Goal: Information Seeking & Learning: Learn about a topic

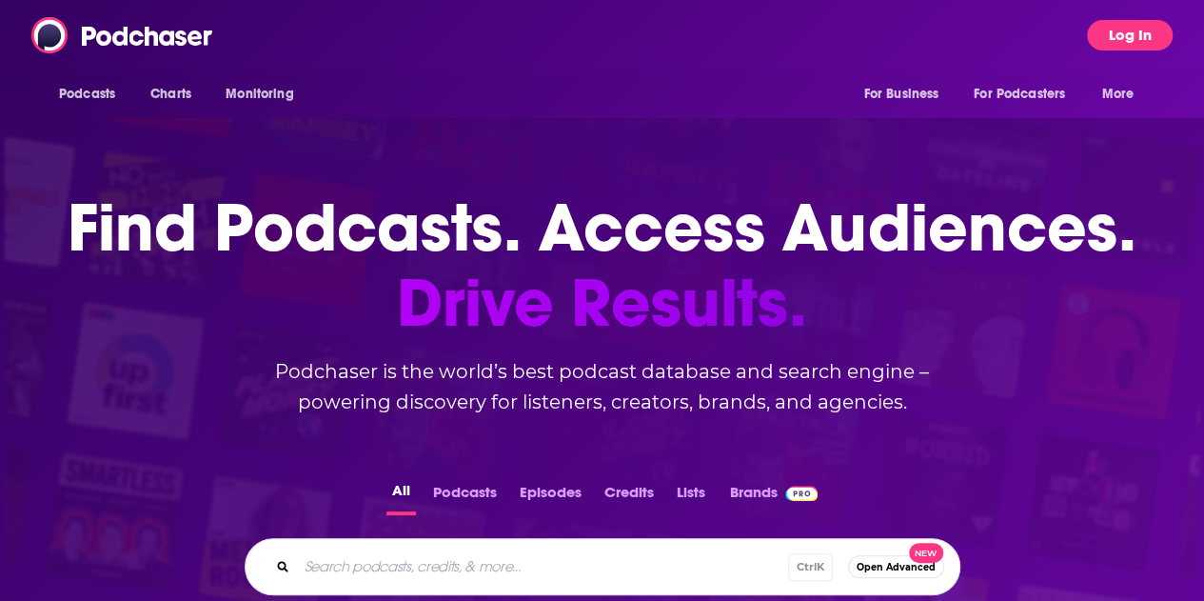
click at [1146, 36] on button "Log In" at bounding box center [1130, 35] width 86 height 30
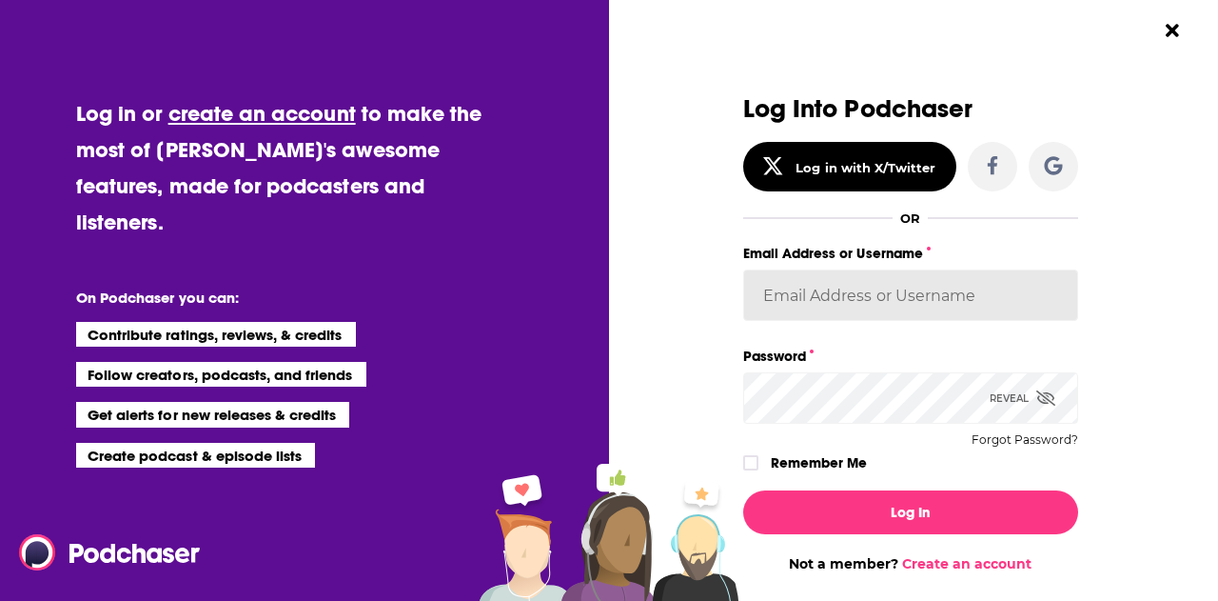
type input "fsg.publicity"
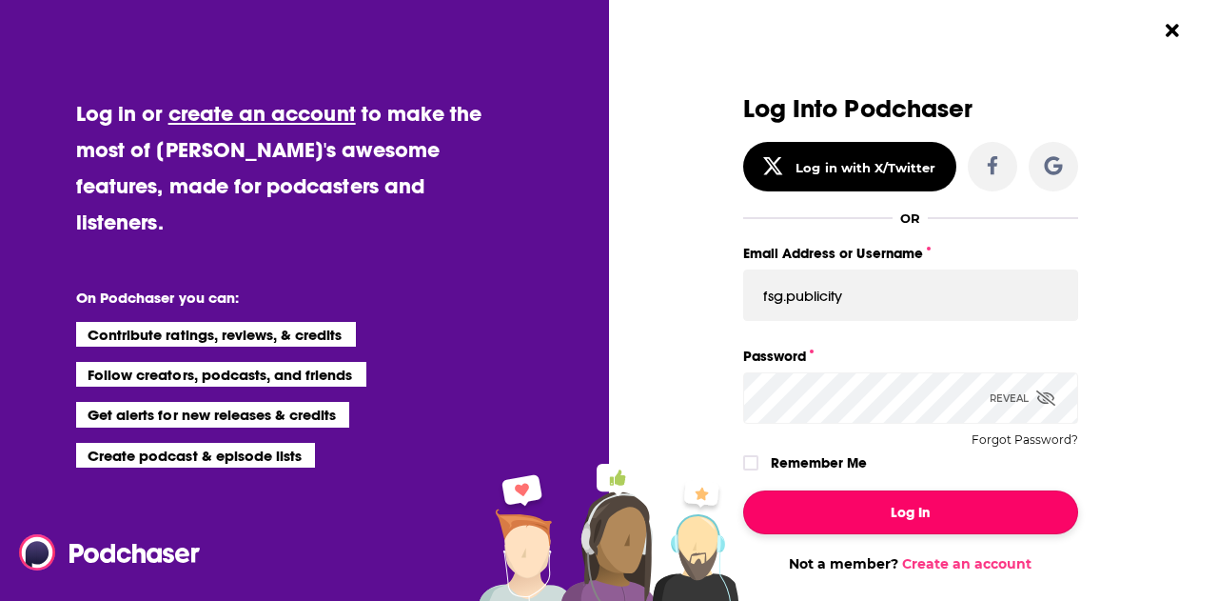
click at [817, 525] on button "Log In" at bounding box center [910, 512] width 335 height 44
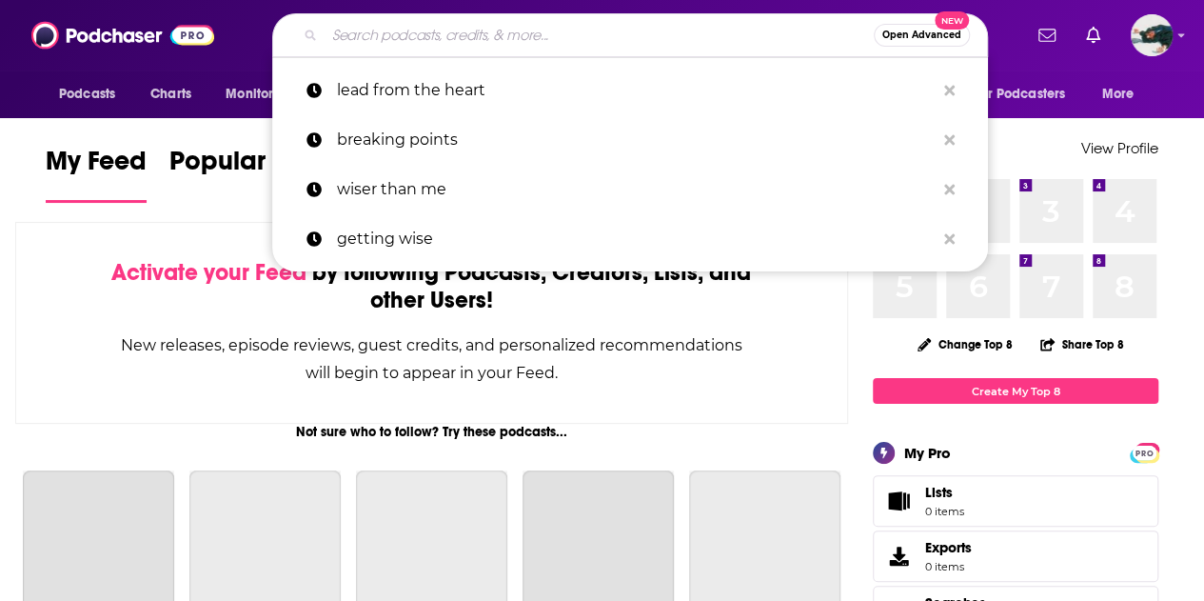
click at [400, 28] on input "Search podcasts, credits, & more..." at bounding box center [599, 35] width 549 height 30
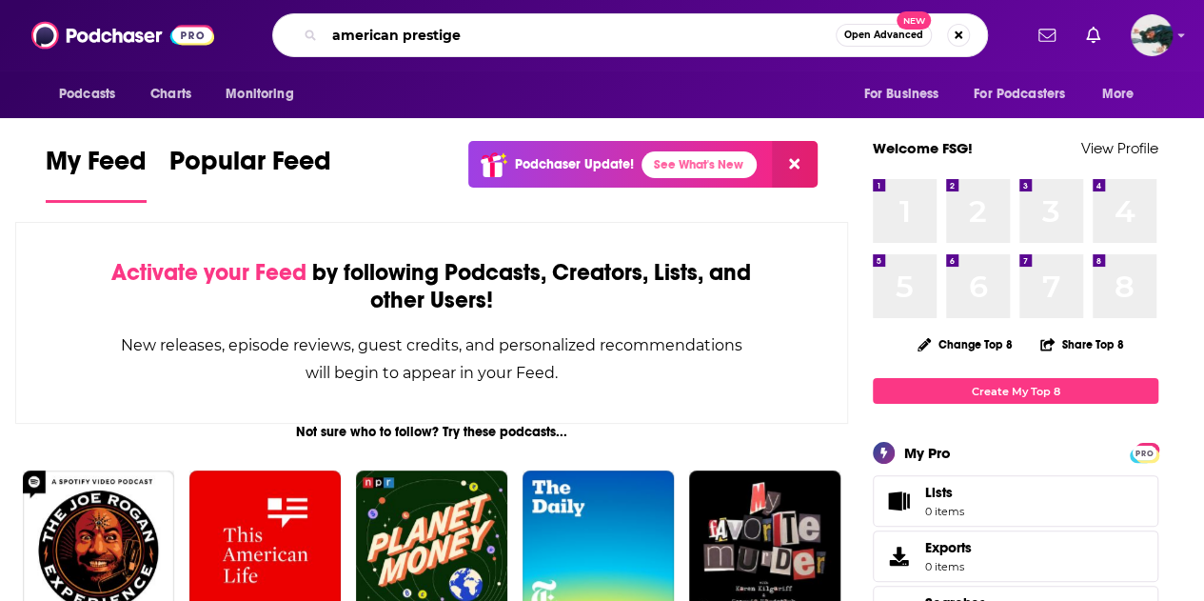
type input "american prestige"
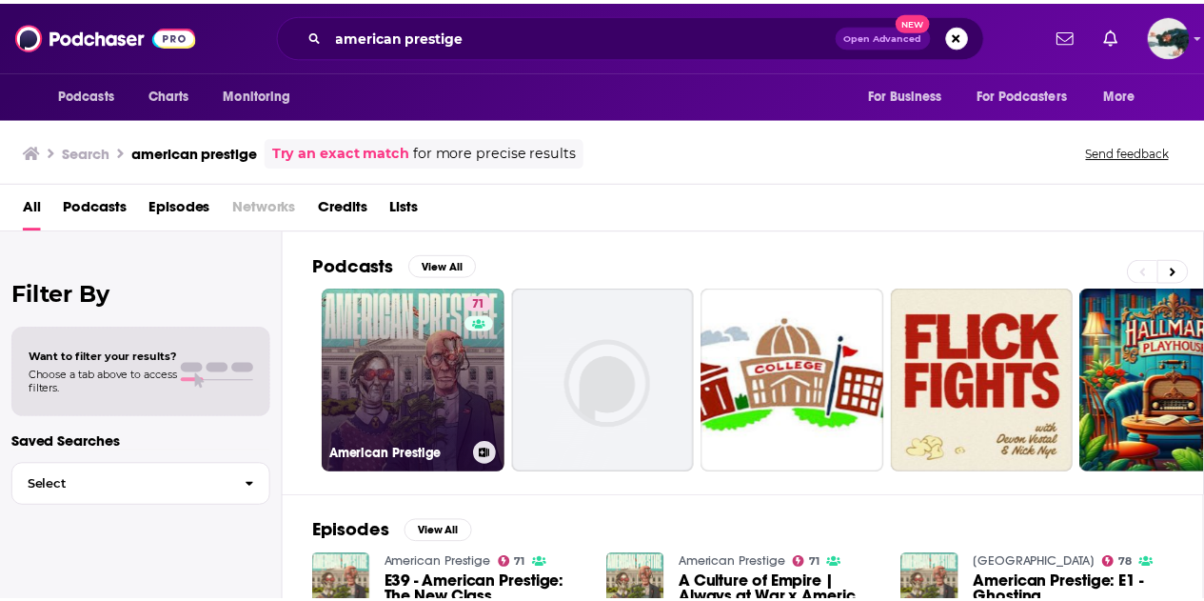
scroll to position [3, 0]
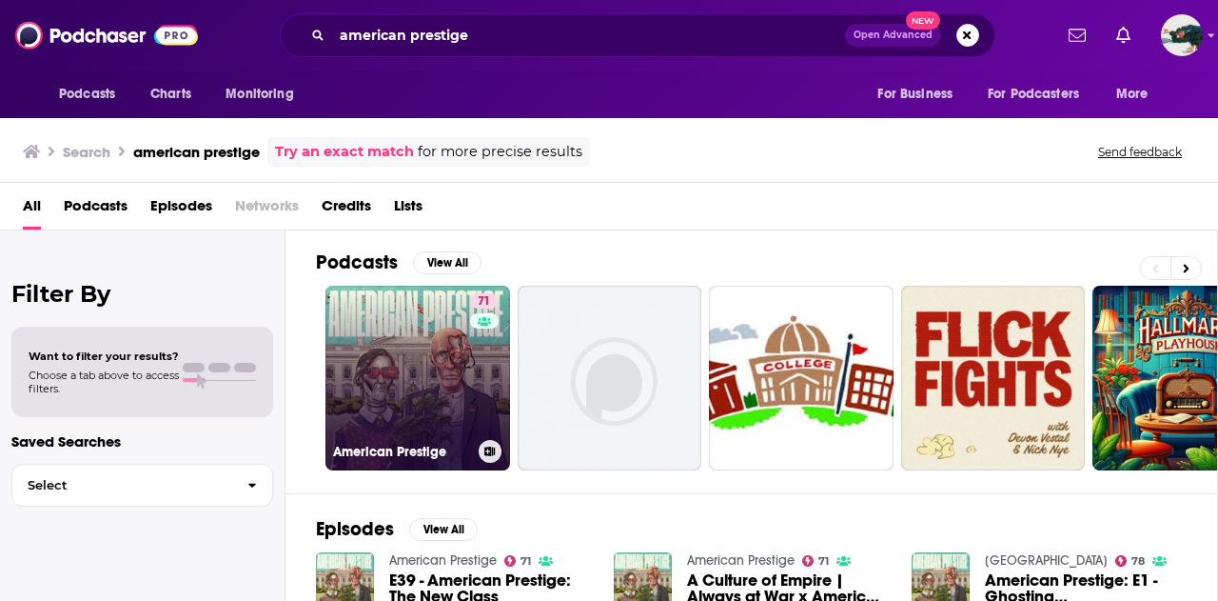
click at [413, 317] on link "71 American Prestige" at bounding box center [417, 378] width 185 height 185
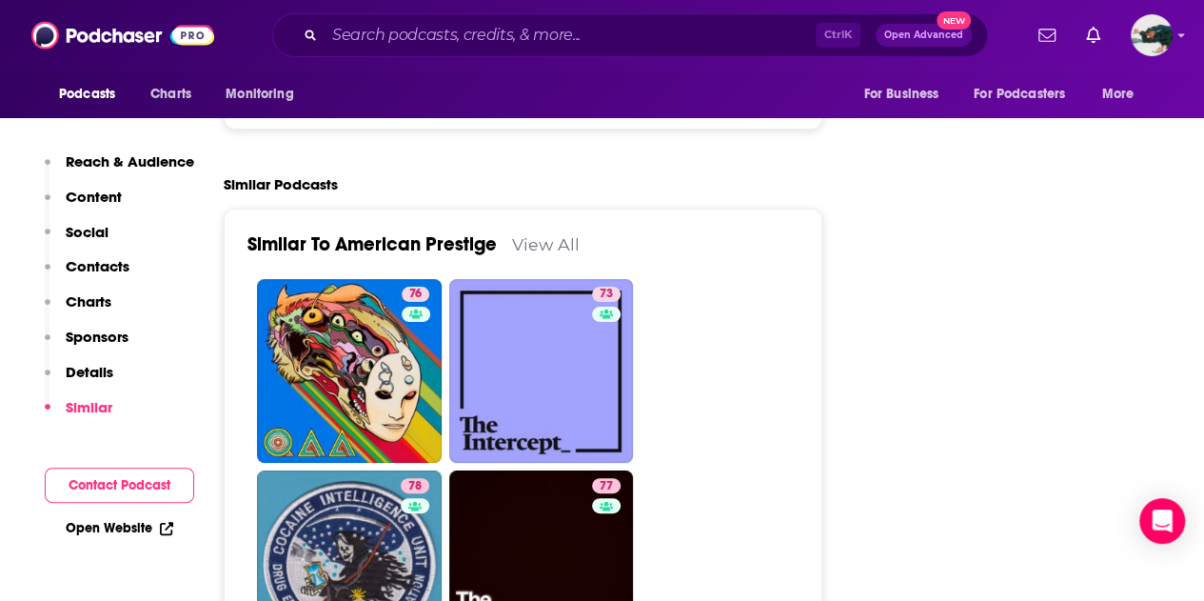
scroll to position [3715, 0]
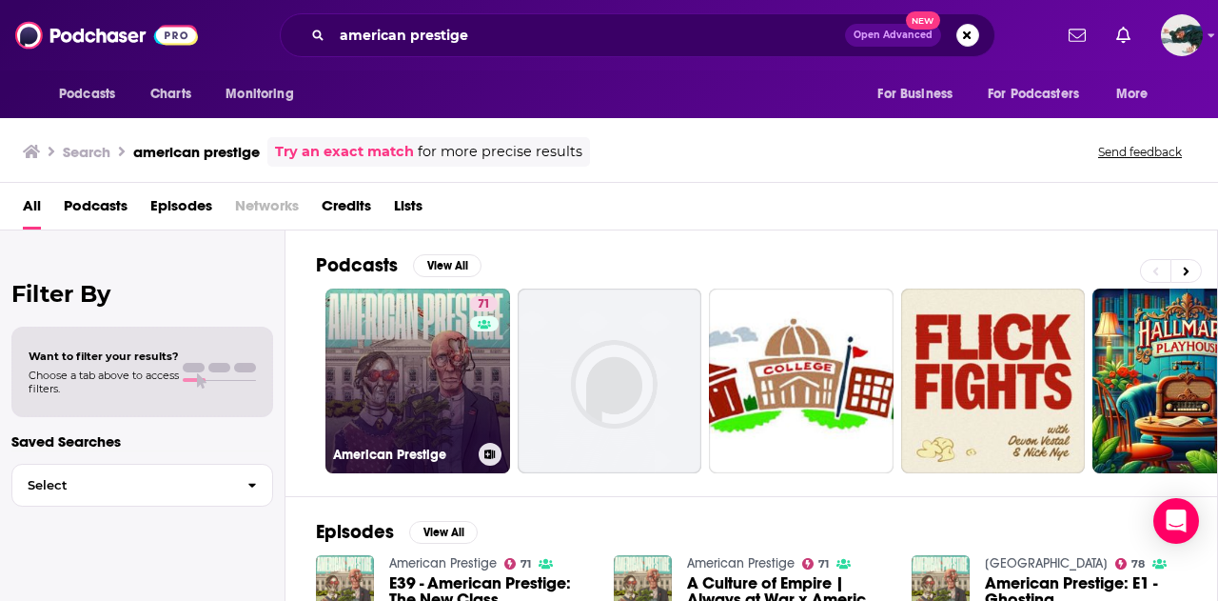
click at [362, 326] on link "71 American Prestige" at bounding box center [417, 380] width 185 height 185
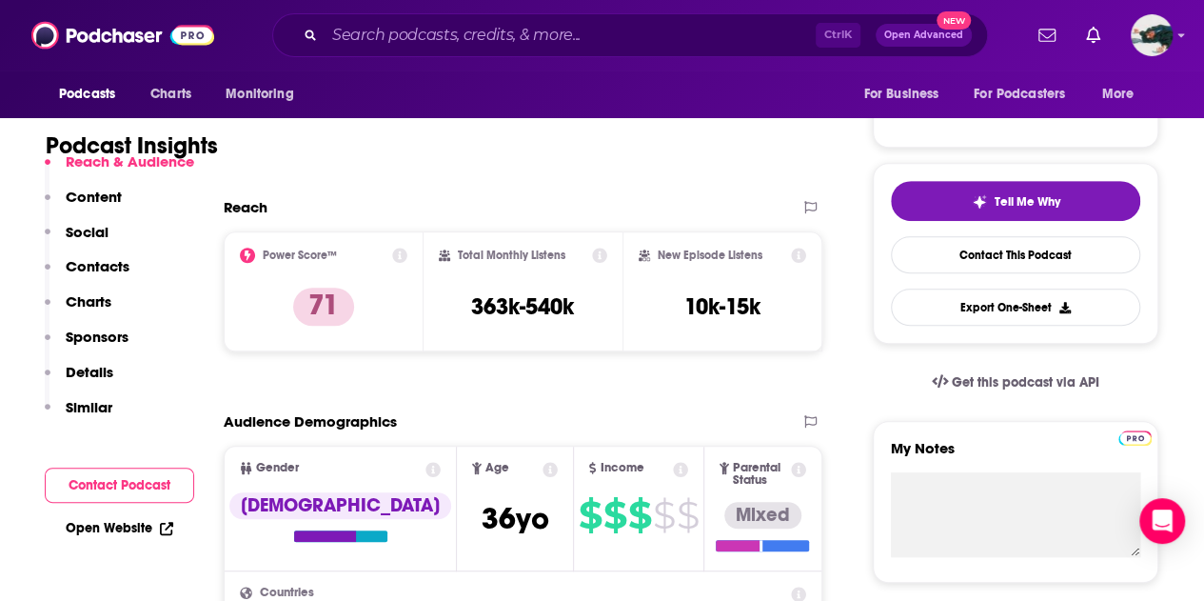
scroll to position [350, 0]
